Goal: Task Accomplishment & Management: Complete application form

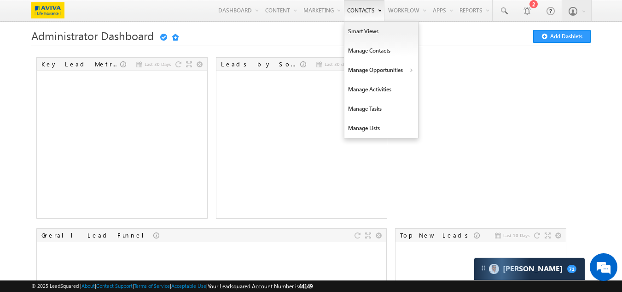
click at [358, 11] on link "Contacts" at bounding box center [364, 10] width 41 height 21
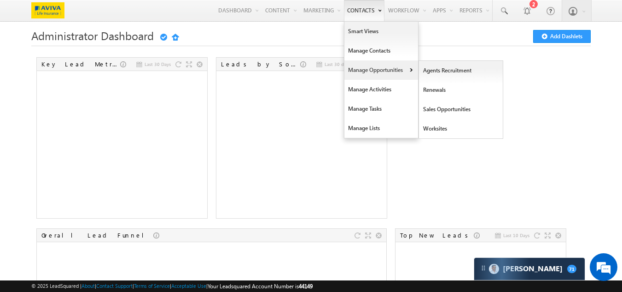
click at [366, 74] on link "Manage Opportunities" at bounding box center [382, 69] width 74 height 19
click at [439, 113] on link "Sales Opportunities" at bounding box center [461, 109] width 84 height 19
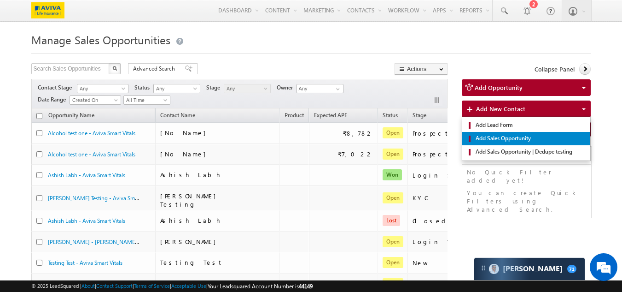
click at [492, 138] on span "Add Sales Opportunity" at bounding box center [530, 138] width 113 height 8
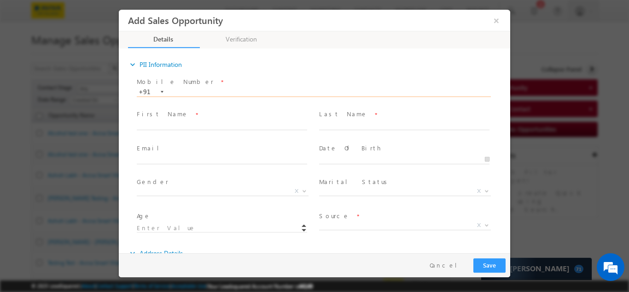
click at [227, 92] on input "text" at bounding box center [314, 91] width 354 height 9
click at [222, 83] on span "Mobile Number *" at bounding box center [309, 81] width 344 height 10
click at [209, 90] on input "text" at bounding box center [314, 91] width 354 height 9
type input "7075064768"
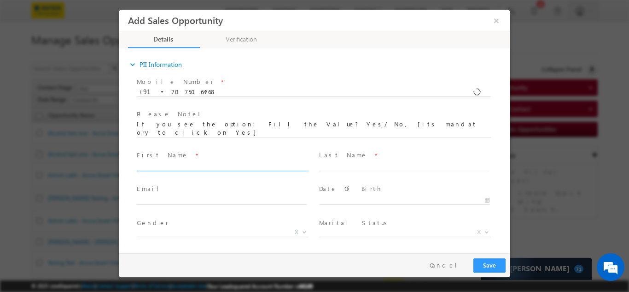
click at [243, 127] on div "Mobile Number * +91-7075064768 7075064768 +91 Please Note! First Name *" at bounding box center [319, 180] width 382 height 210
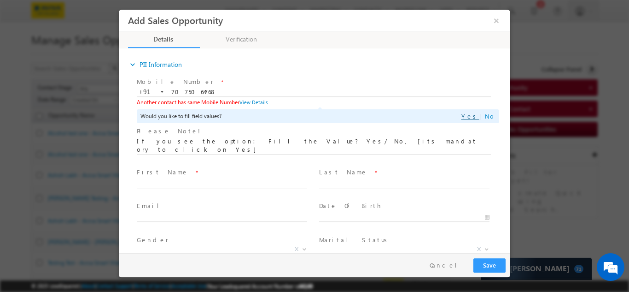
click at [472, 114] on link "Yes" at bounding box center [471, 116] width 18 height 8
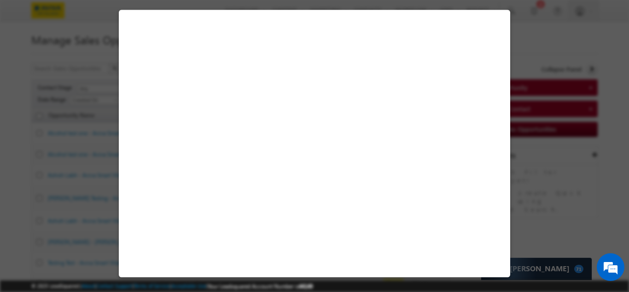
select select "Male"
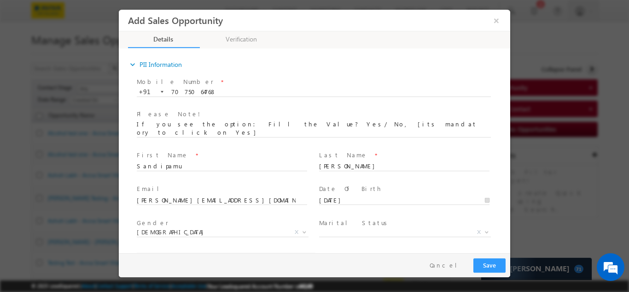
type input "19"
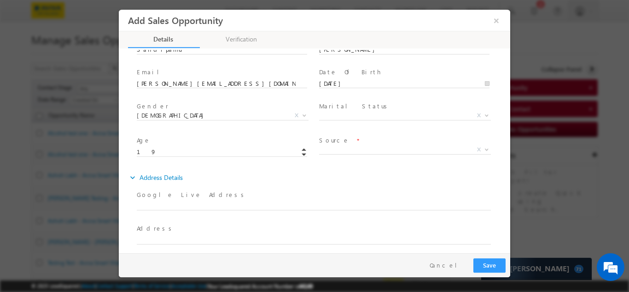
scroll to position [138, 0]
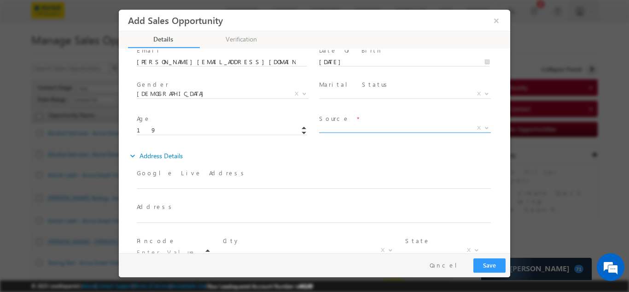
click at [352, 123] on span "X" at bounding box center [405, 127] width 172 height 9
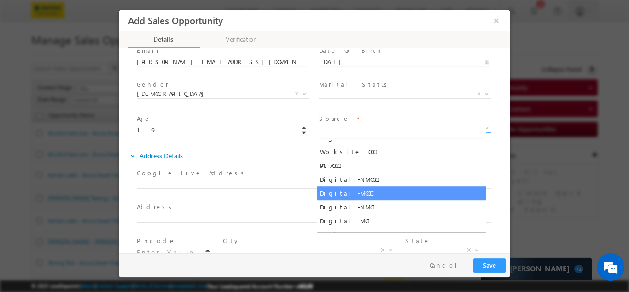
scroll to position [253, 0]
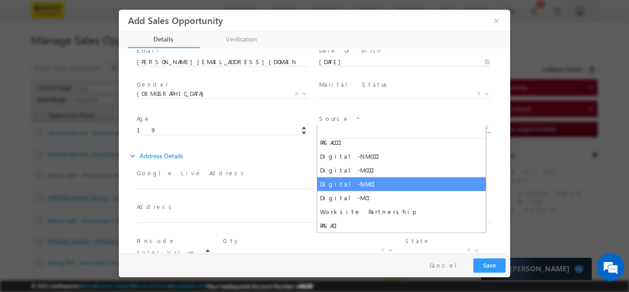
select select "Digital-NMCI"
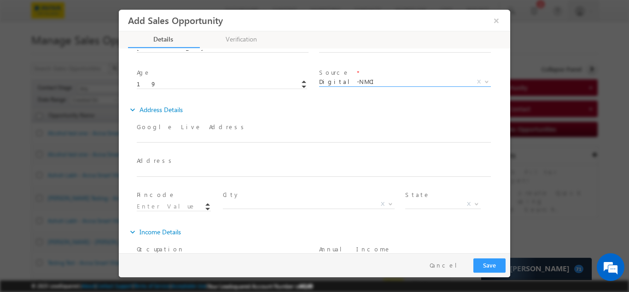
scroll to position [204, 0]
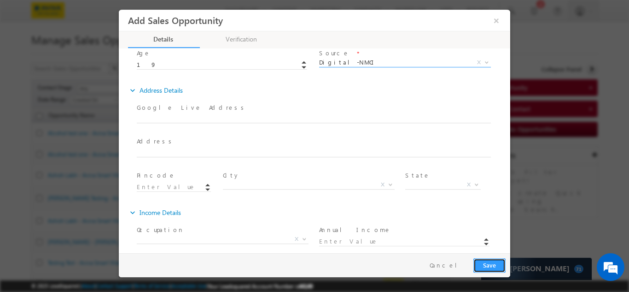
click at [483, 262] on button "Save" at bounding box center [490, 265] width 32 height 14
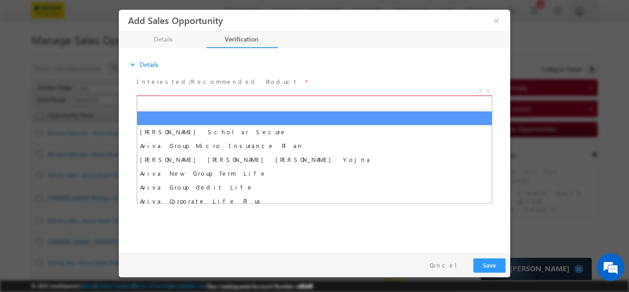
click at [234, 86] on span "X" at bounding box center [315, 90] width 356 height 9
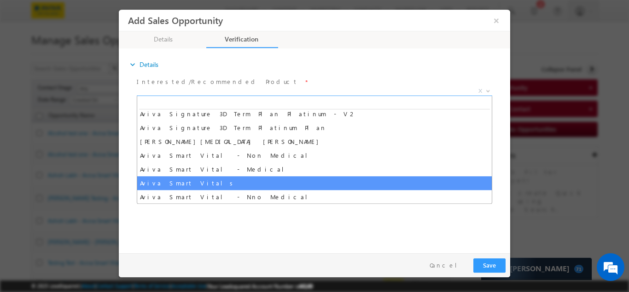
scroll to position [696, 0]
